Goal: Communication & Community: Participate in discussion

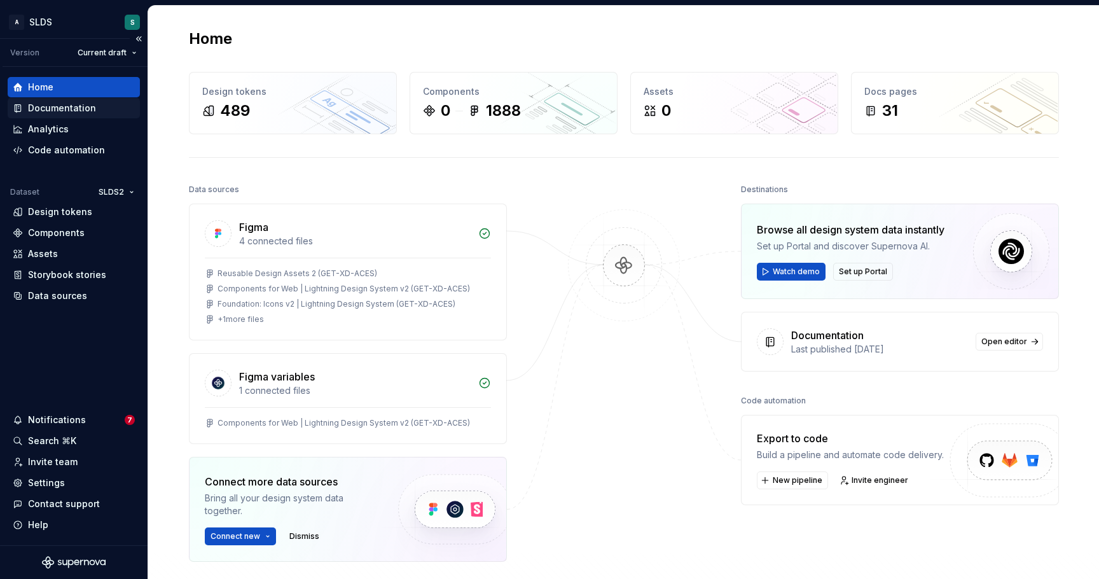
click at [92, 107] on div "Documentation" at bounding box center [62, 108] width 68 height 13
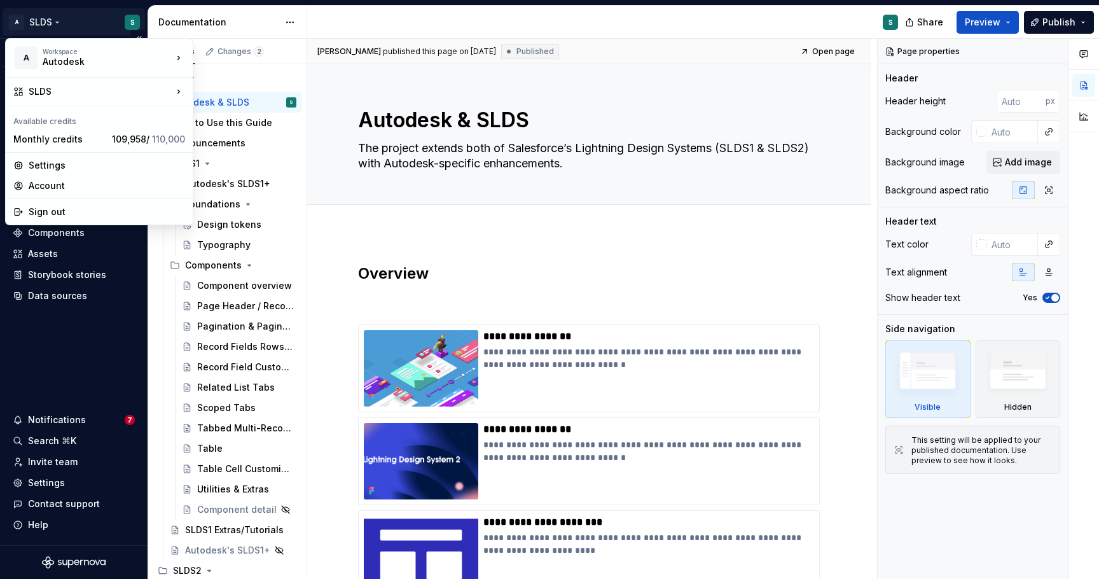
click at [56, 19] on html "A SLDS S Version Current draft Home Documentation Analytics Code automation Dat…" at bounding box center [549, 289] width 1099 height 579
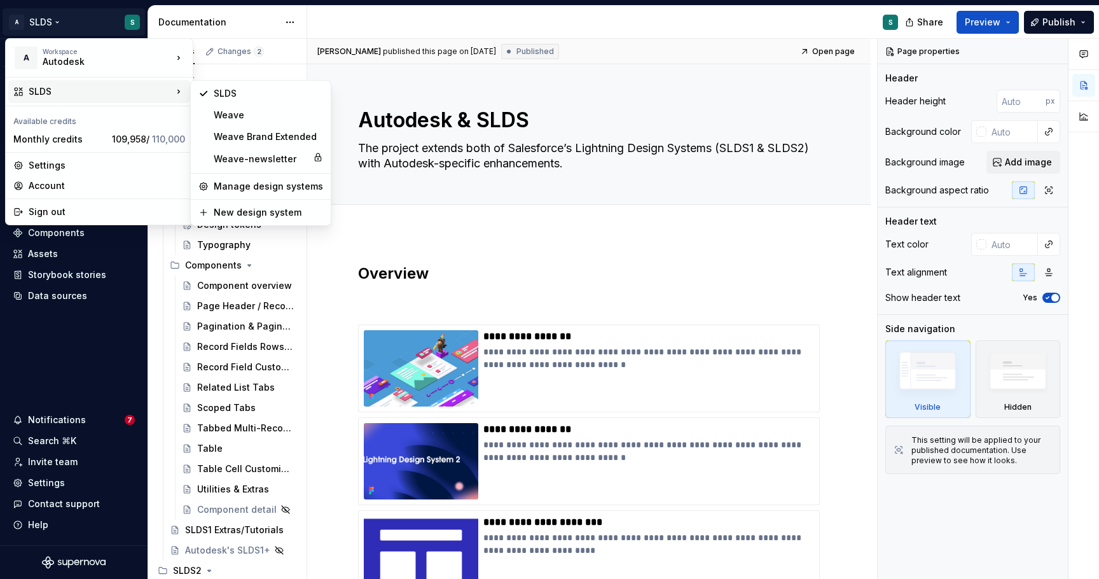
click at [60, 86] on div "SLDS" at bounding box center [101, 91] width 144 height 13
click at [261, 113] on div "Weave" at bounding box center [268, 115] width 109 height 13
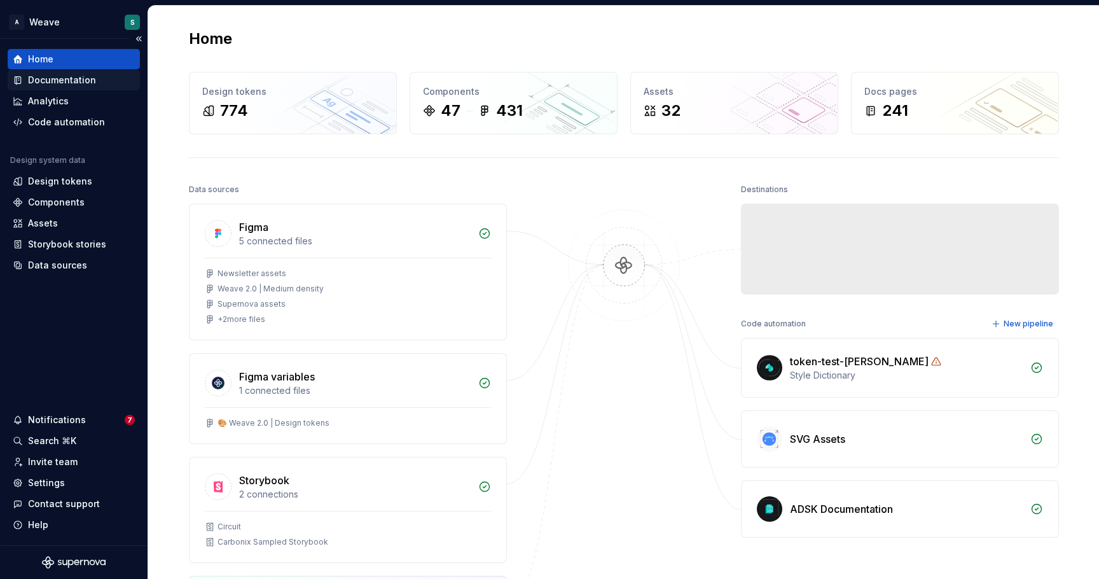
click at [86, 81] on div "Documentation" at bounding box center [62, 80] width 68 height 13
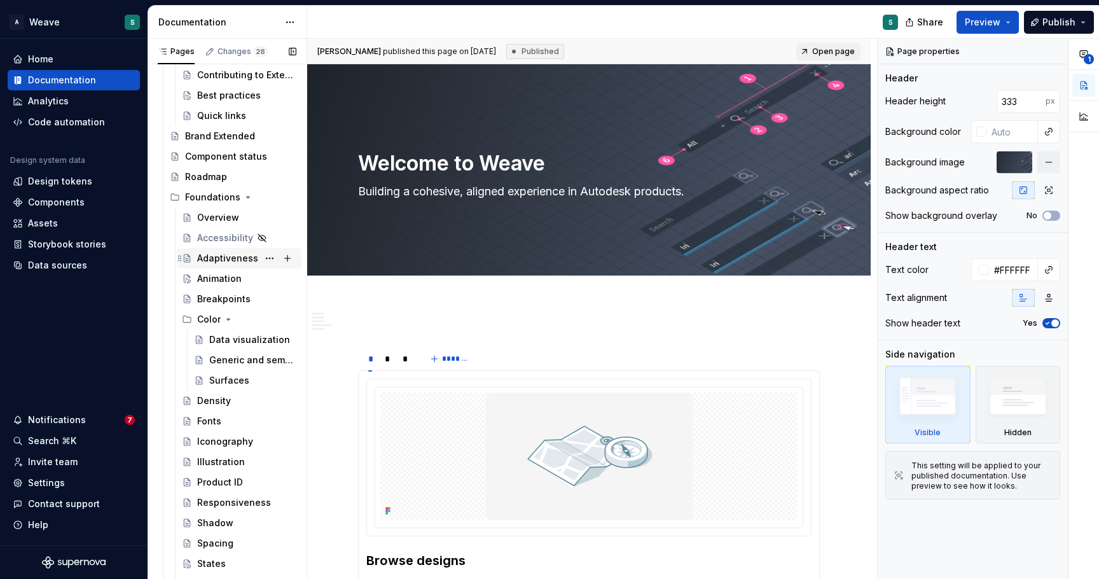
scroll to position [1379, 0]
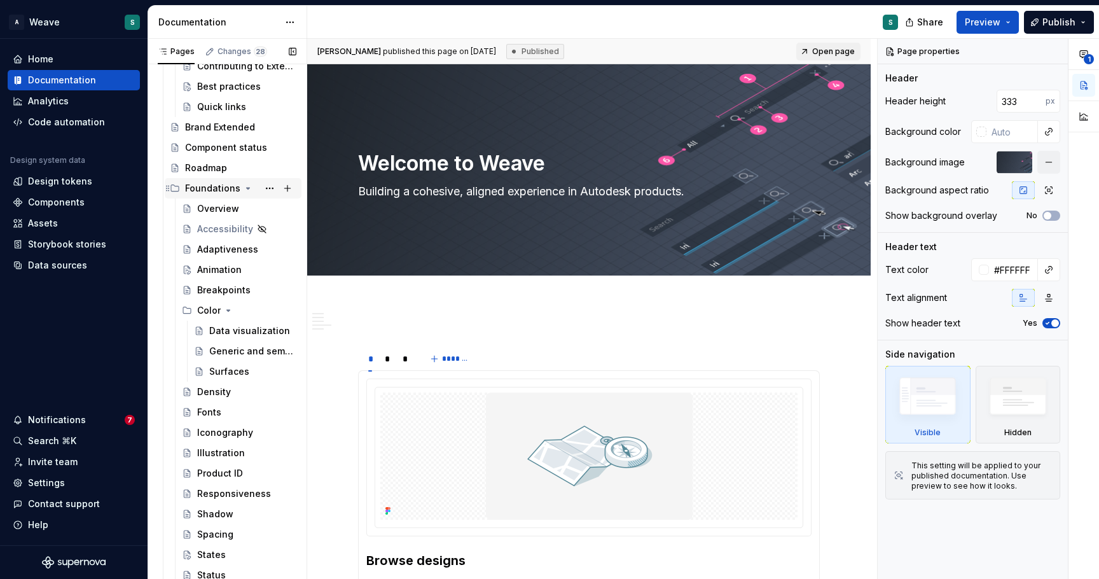
click at [248, 187] on icon "Page tree" at bounding box center [248, 188] width 10 height 10
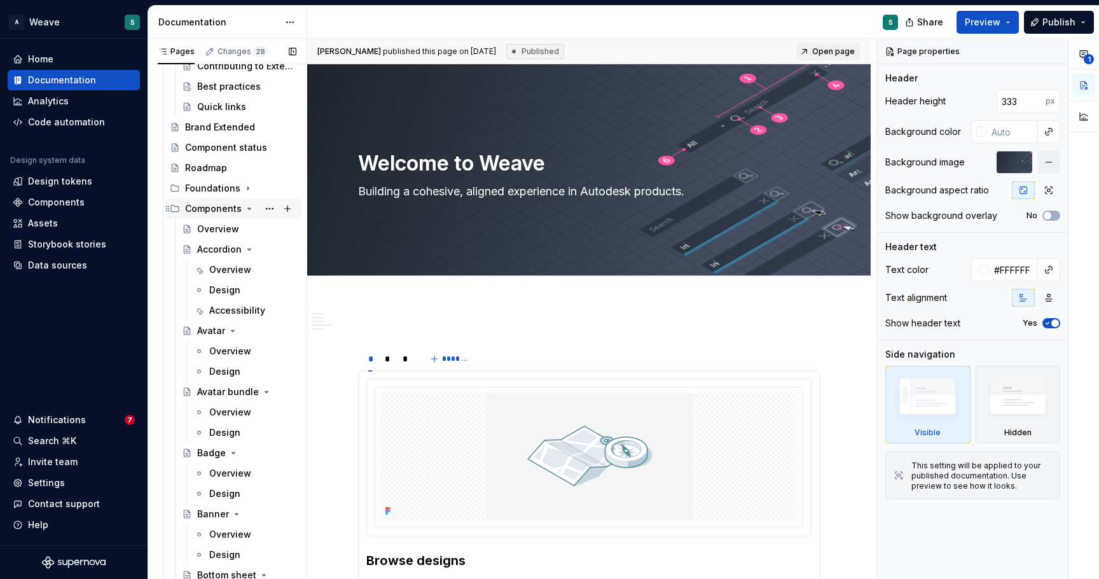
click at [244, 209] on icon "Page tree" at bounding box center [249, 208] width 10 height 10
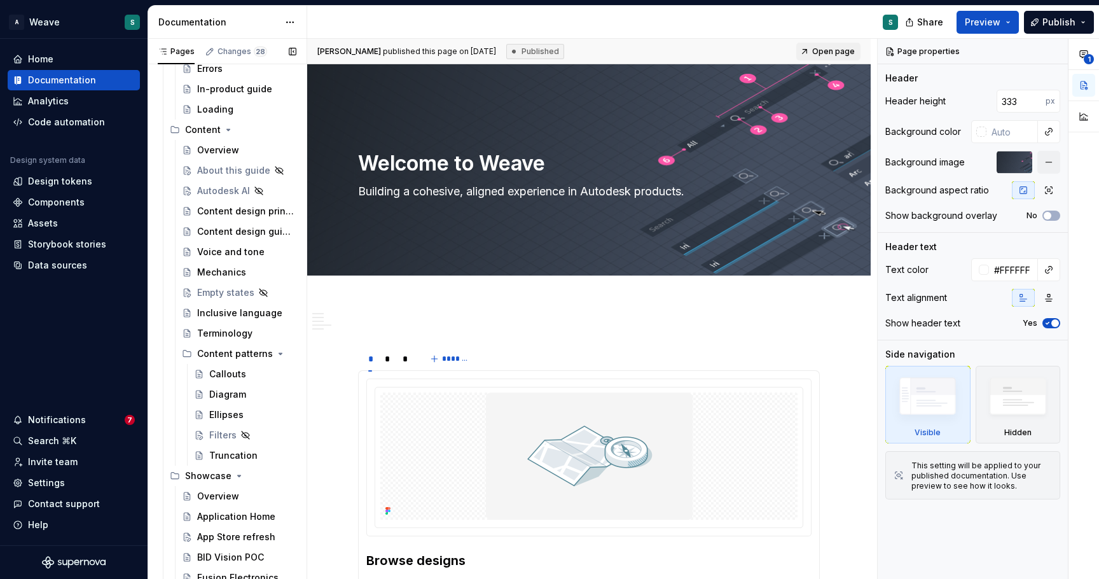
scroll to position [1988, 0]
click at [234, 445] on div "Truncation" at bounding box center [252, 454] width 87 height 18
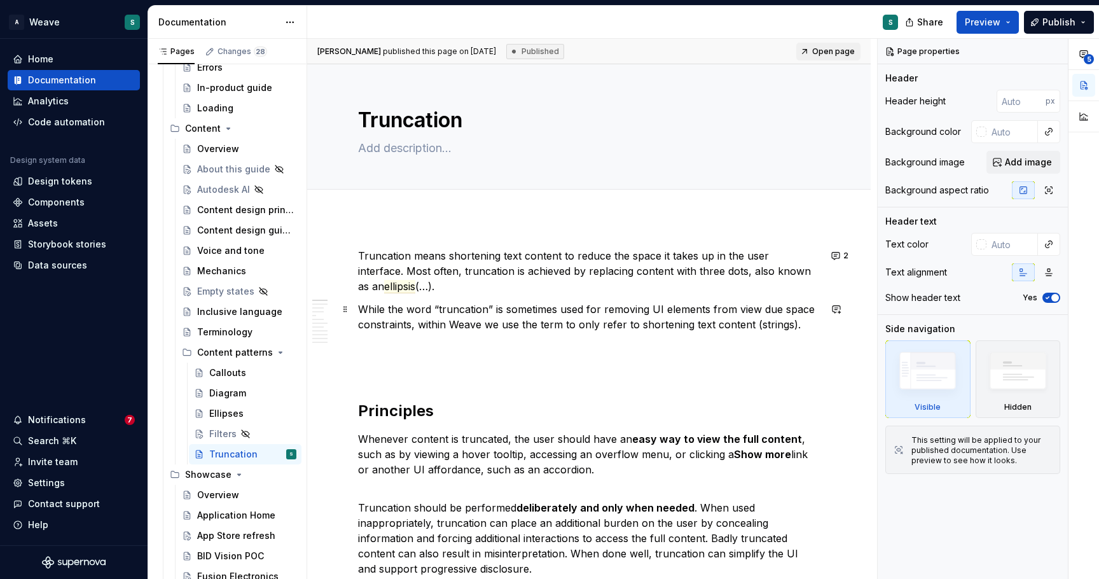
click at [778, 309] on p "While the word “truncation” is sometimes used for removing UI elements from vie…" at bounding box center [589, 316] width 462 height 31
type textarea "*"
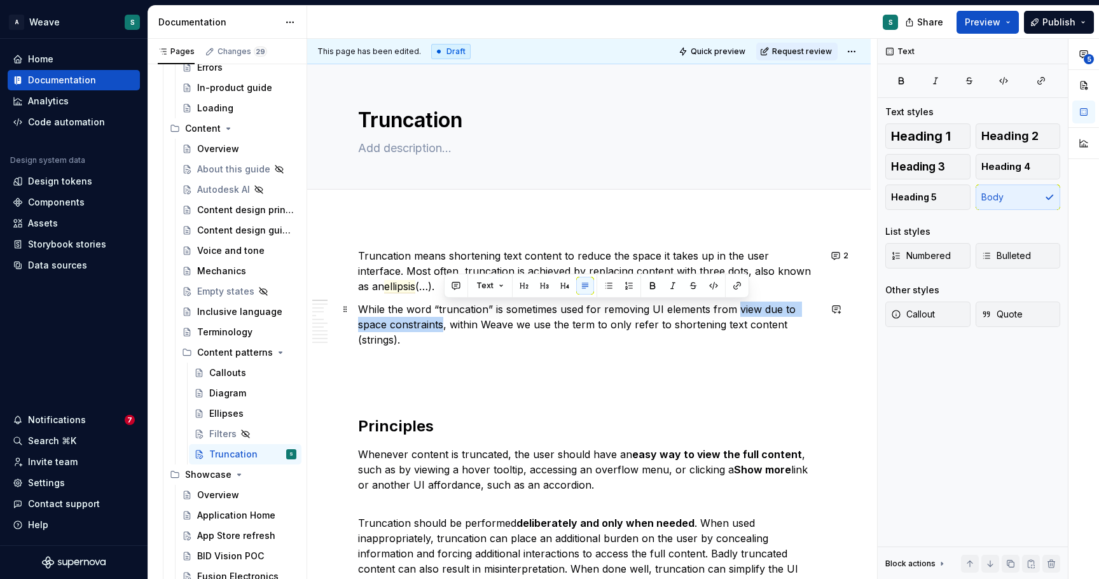
drag, startPoint x: 736, startPoint y: 309, endPoint x: 443, endPoint y: 324, distance: 292.8
click at [443, 324] on p "While the word “truncation” is sometimes used for removing UI elements from vie…" at bounding box center [589, 324] width 462 height 46
copy p "view due to space constraints"
click at [744, 346] on p "While the word “truncation” is sometimes used for removing UI elements from vie…" at bounding box center [589, 324] width 462 height 46
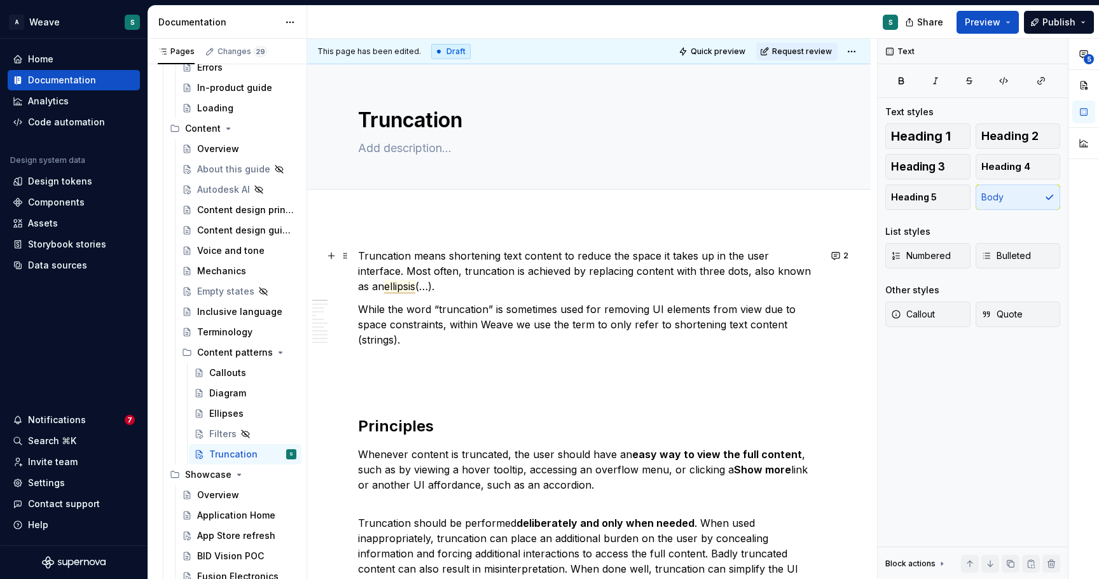
click at [384, 286] on span "ellipsis" at bounding box center [399, 286] width 31 height 13
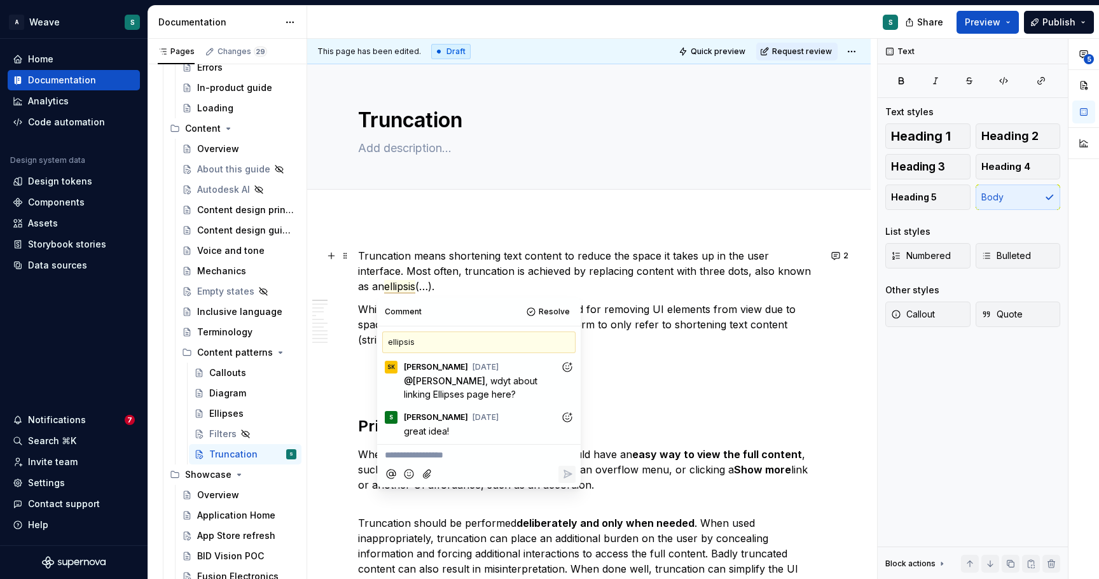
click at [538, 265] on p "Truncation means shortening text content to reduce the space it takes up in the…" at bounding box center [589, 271] width 462 height 46
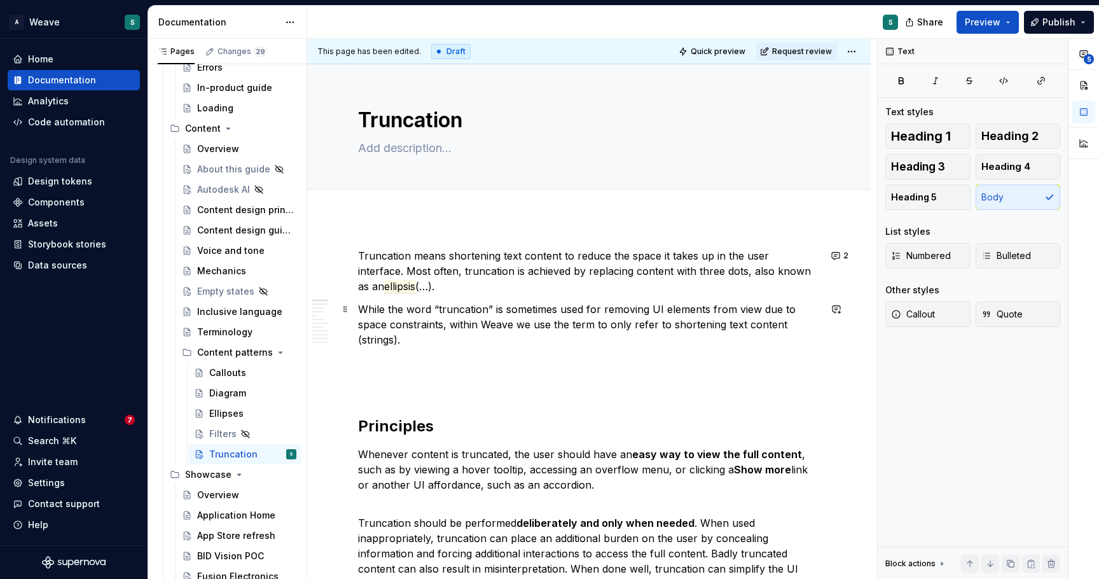
click at [732, 306] on p "While the word “truncation” is sometimes used for removing UI elements from vie…" at bounding box center [589, 324] width 462 height 46
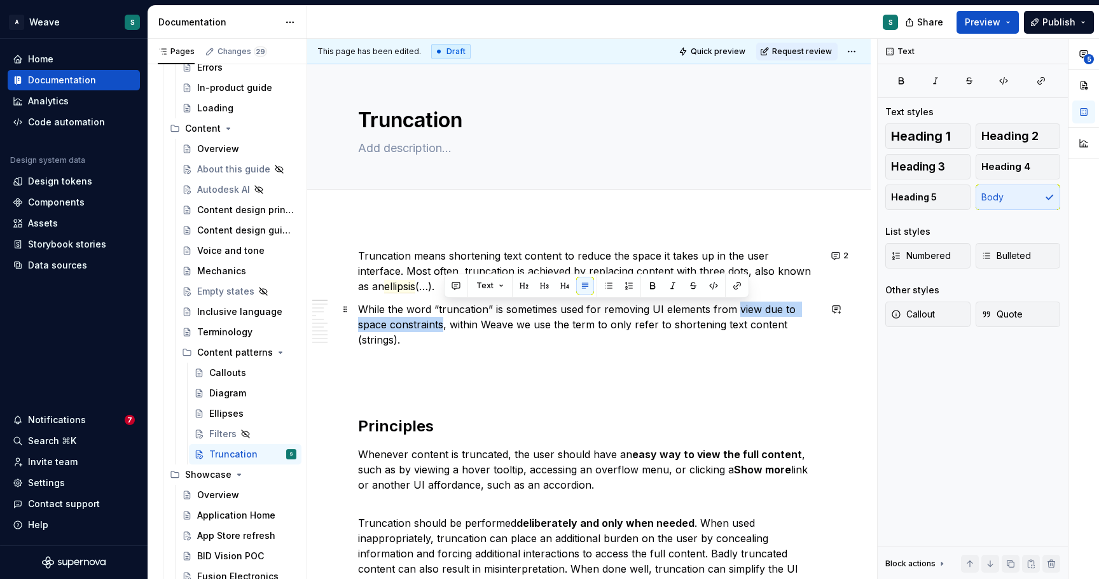
drag, startPoint x: 736, startPoint y: 307, endPoint x: 443, endPoint y: 324, distance: 292.9
click at [443, 324] on p "While the word “truncation” is sometimes used for removing UI elements from vie…" at bounding box center [589, 324] width 462 height 46
type textarea "*"
click at [453, 288] on button "button" at bounding box center [456, 286] width 18 height 18
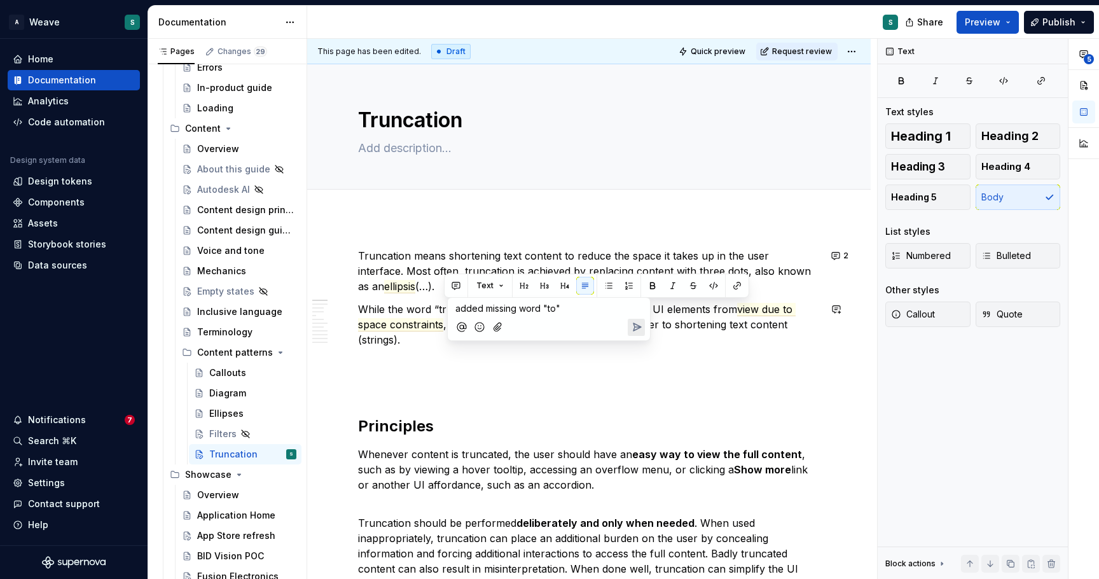
click at [634, 322] on icon "Send" at bounding box center [636, 326] width 13 height 13
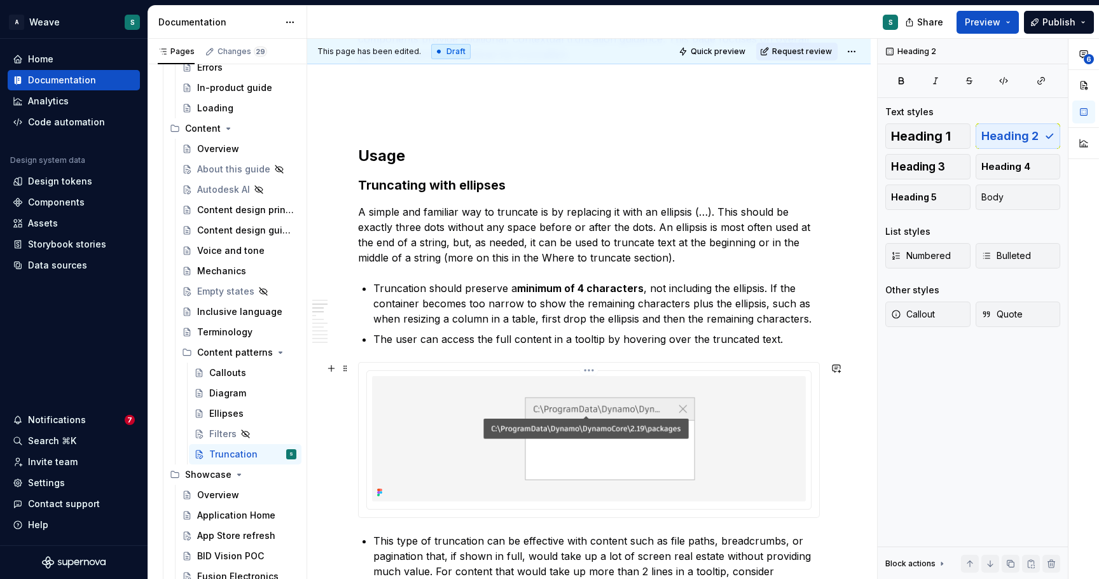
scroll to position [617, 0]
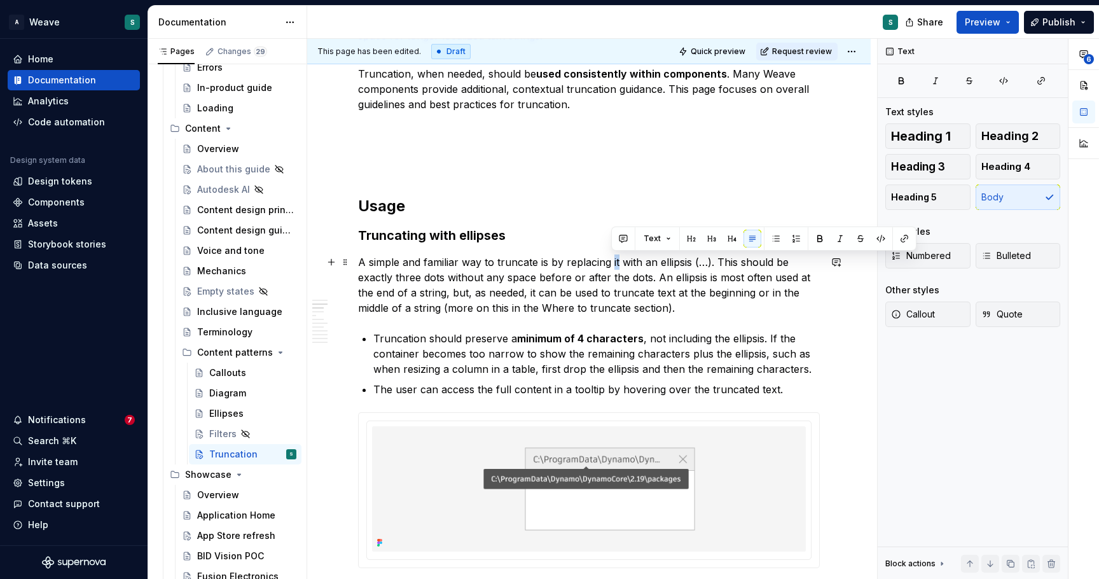
drag, startPoint x: 610, startPoint y: 260, endPoint x: 617, endPoint y: 260, distance: 7.0
click at [617, 260] on p "A simple and familiar way to truncate is by replacing it with an ellipsis (…). …" at bounding box center [589, 284] width 462 height 61
click at [626, 232] on button "button" at bounding box center [623, 239] width 18 height 18
click at [561, 263] on p "A simple and familiar way to truncate is by replacing it with an ellipsis (…). …" at bounding box center [589, 284] width 462 height 61
click at [617, 259] on p "A simple and familiar way to truncate is by replacing it with an ellipsis (…). …" at bounding box center [589, 284] width 462 height 61
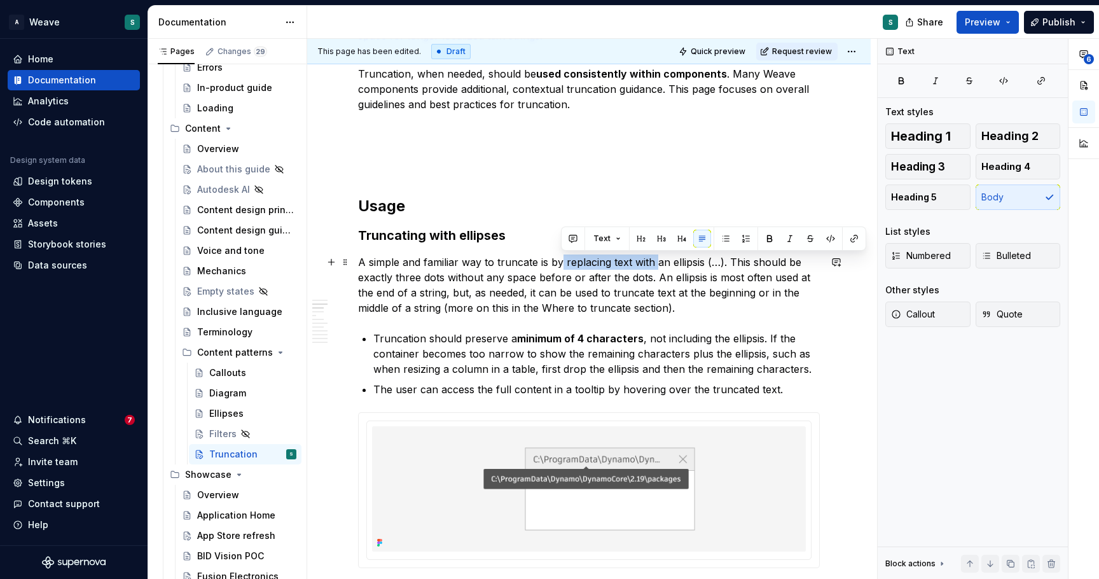
drag, startPoint x: 561, startPoint y: 264, endPoint x: 654, endPoint y: 256, distance: 92.6
click at [654, 256] on p "A simple and familiar way to truncate is by replacing text with an ellipsis (…)…" at bounding box center [589, 284] width 462 height 61
click at [569, 235] on button "button" at bounding box center [573, 239] width 18 height 18
click at [751, 280] on icon "Send" at bounding box center [754, 280] width 8 height 8
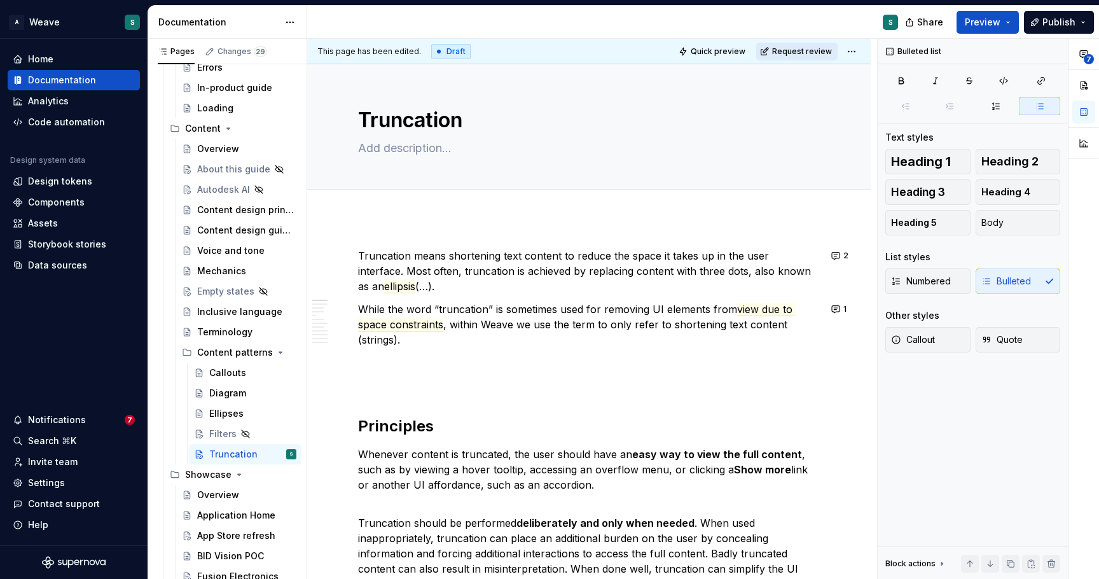
scroll to position [0, 0]
click at [798, 50] on span "Request review" at bounding box center [802, 51] width 60 height 10
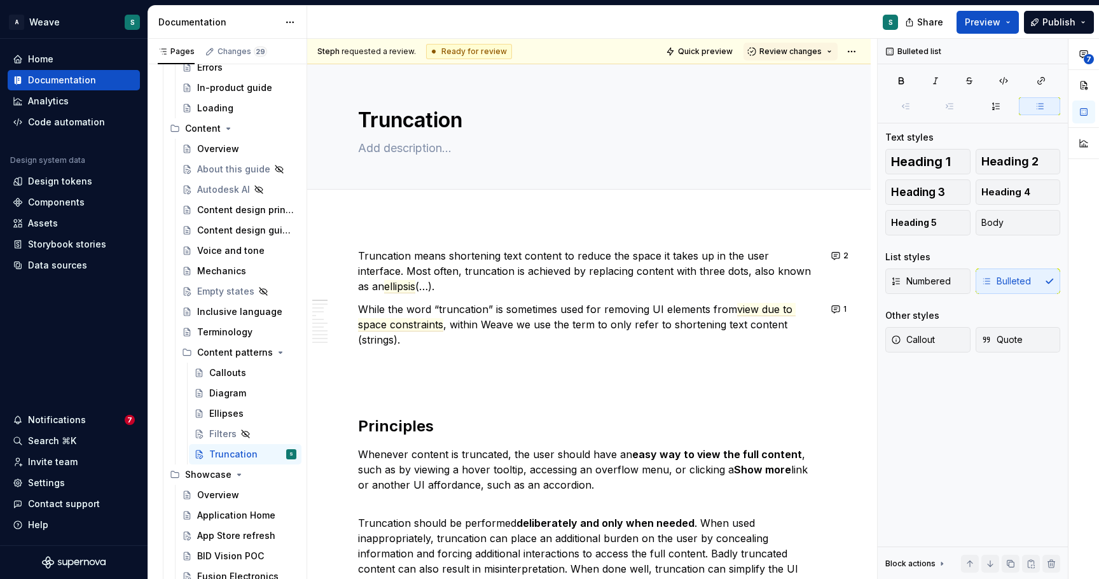
type textarea "*"
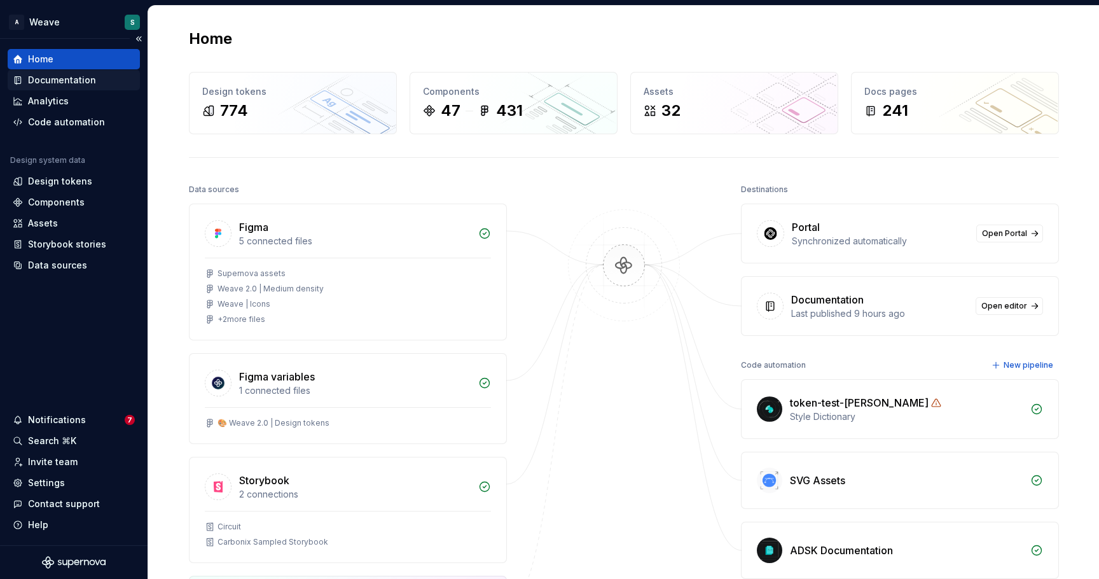
click at [56, 78] on div "Documentation" at bounding box center [62, 80] width 68 height 13
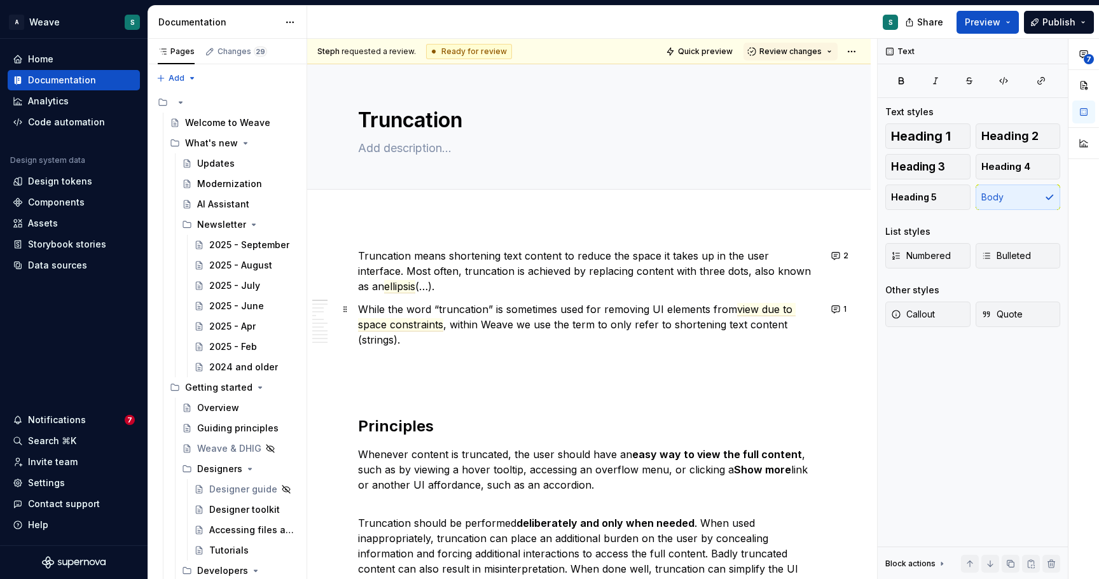
click at [805, 318] on p "While the word “truncation” is sometimes used for removing UI elements from vie…" at bounding box center [589, 324] width 462 height 46
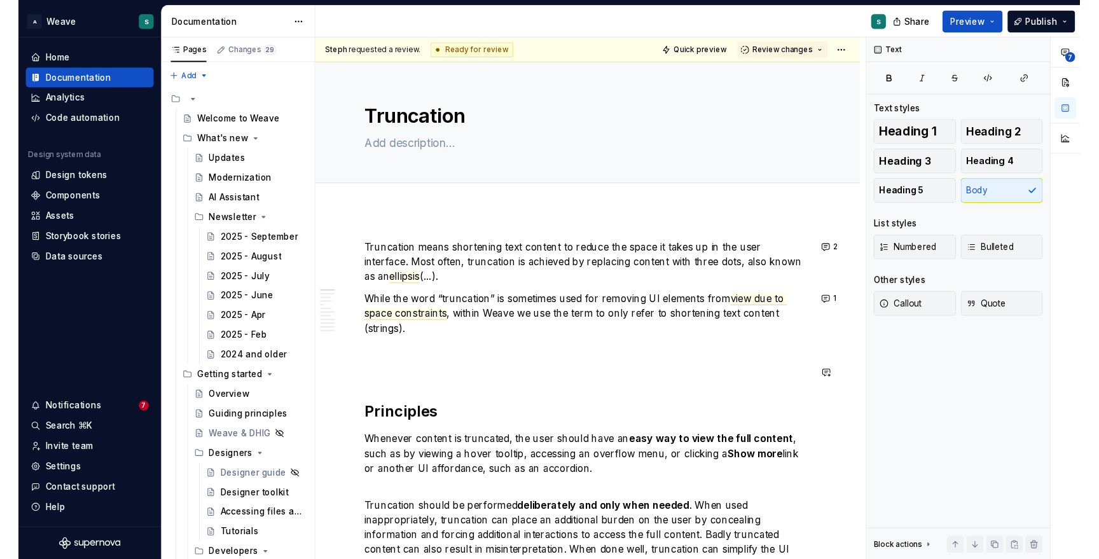
scroll to position [614, 0]
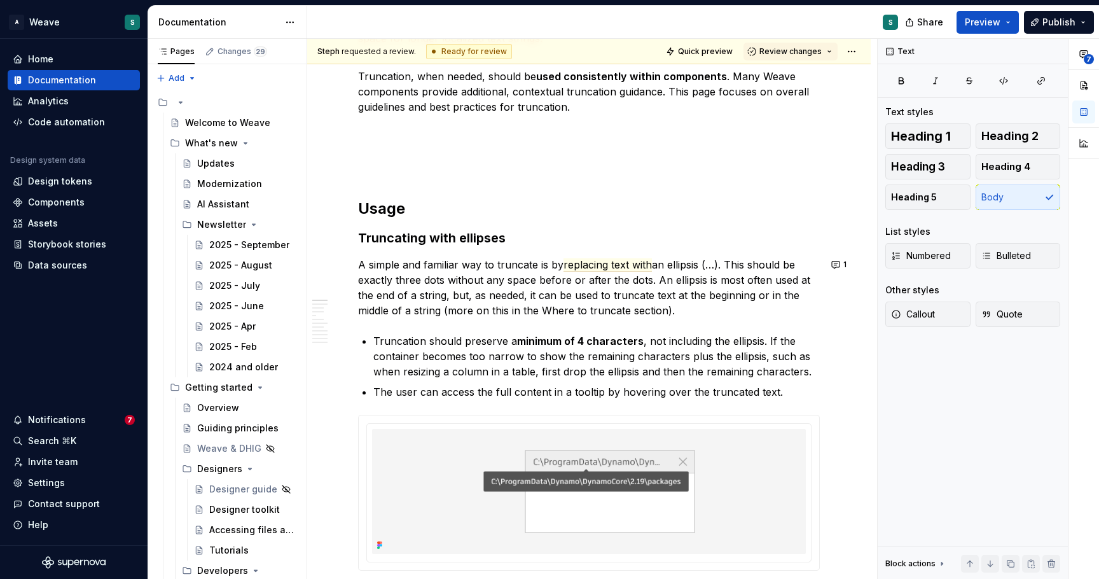
type textarea "*"
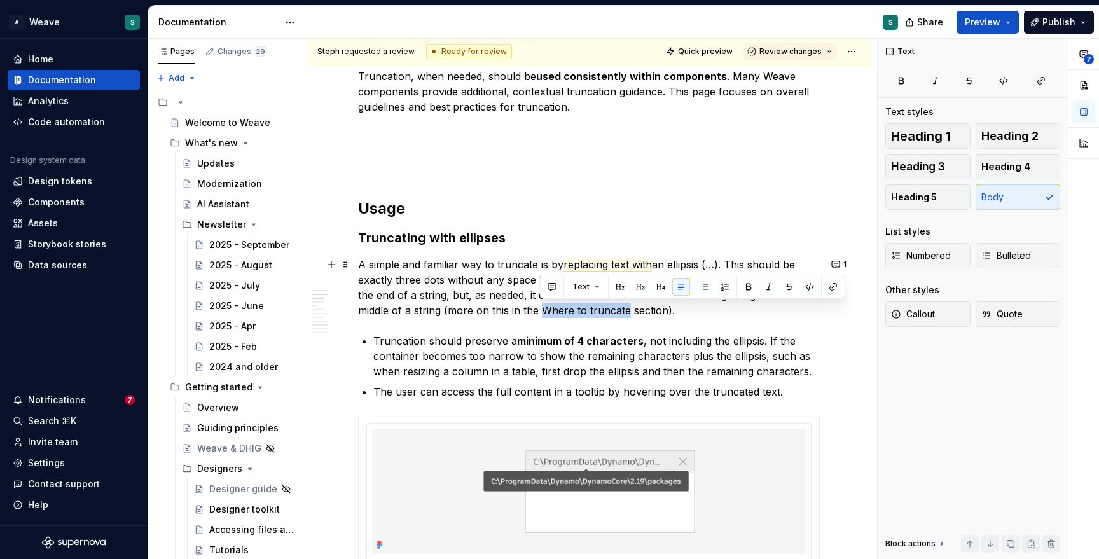
drag, startPoint x: 542, startPoint y: 310, endPoint x: 626, endPoint y: 308, distance: 84.0
click at [626, 308] on p "A simple and familiar way to truncate is by replacing text with an ellipsis (…)…" at bounding box center [589, 287] width 462 height 61
click at [551, 285] on button "button" at bounding box center [552, 287] width 18 height 18
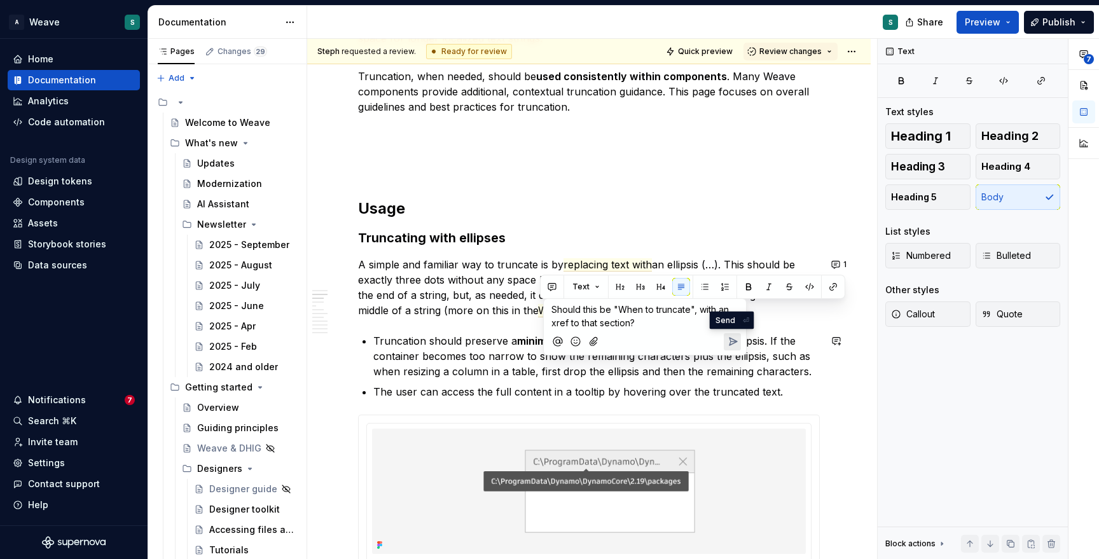
click at [726, 338] on icon "Send" at bounding box center [732, 341] width 13 height 13
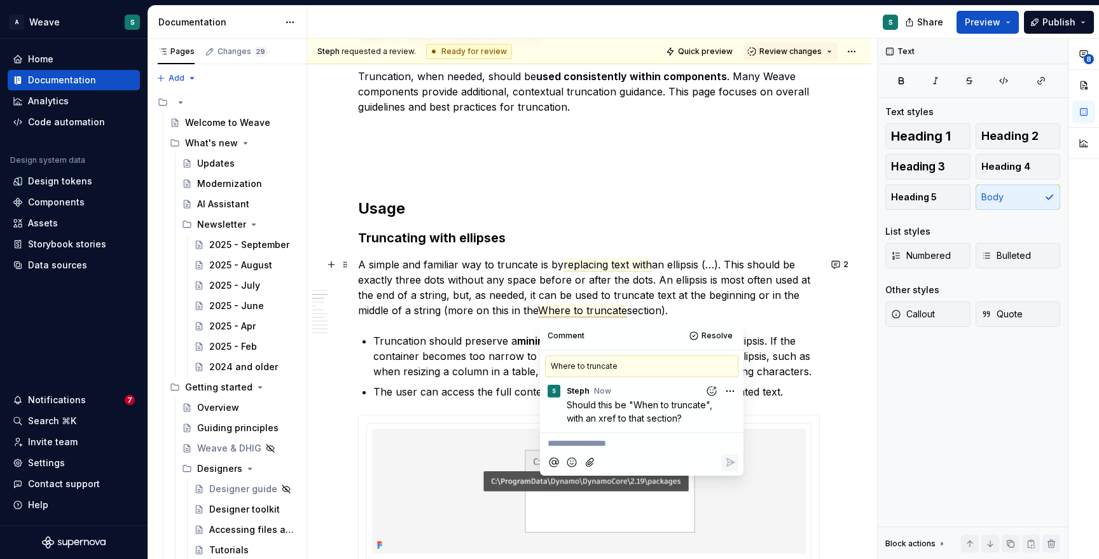
click at [802, 307] on p "A simple and familiar way to truncate is by replacing text with an ellipsis (…)…" at bounding box center [589, 287] width 462 height 61
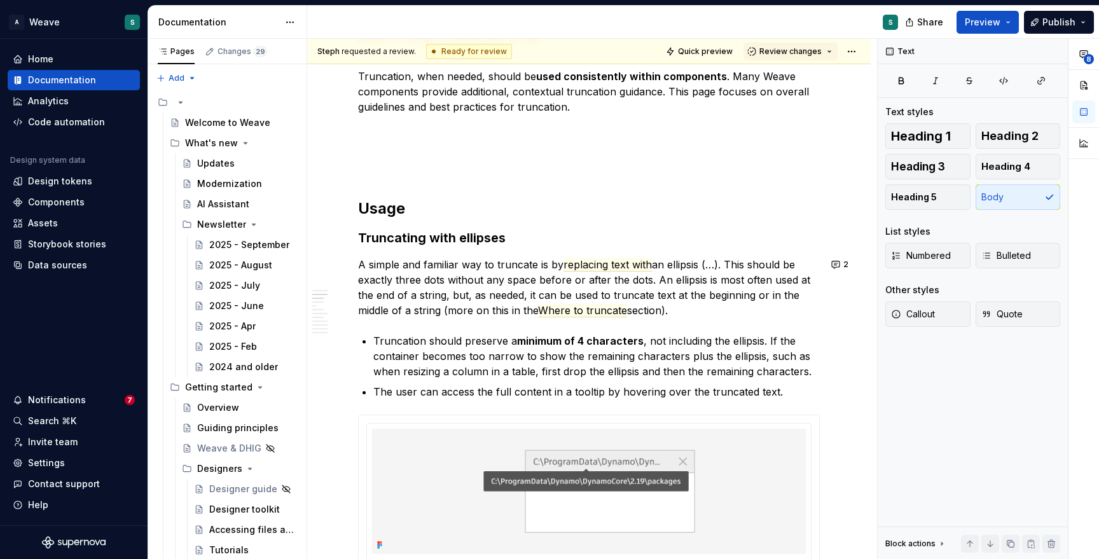
type textarea "*"
